Goal: Task Accomplishment & Management: Complete application form

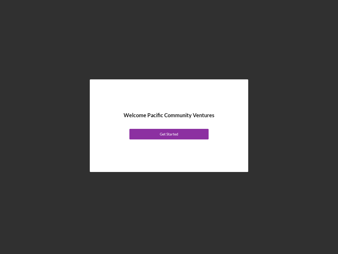
click at [169, 127] on div "Welcome Pacific Community Ventures Get Started" at bounding box center [169, 125] width 132 height 66
click at [169, 134] on div "Get Started" at bounding box center [169, 134] width 18 height 11
